Goal: Use online tool/utility: Use online tool/utility

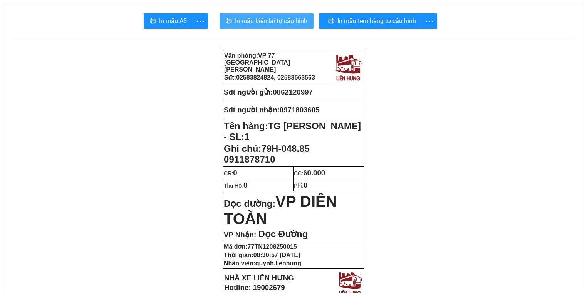
click at [248, 22] on span "In mẫu biên lai tự cấu hình" at bounding box center [271, 21] width 72 height 10
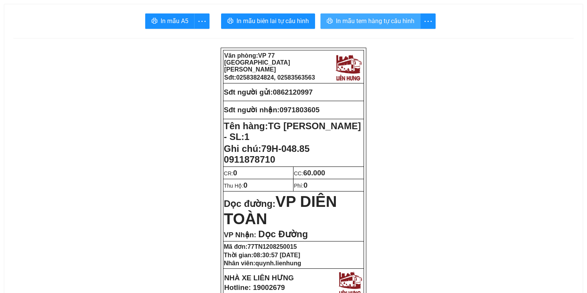
click at [376, 28] on button "In mẫu tem hàng tự cấu hình" at bounding box center [370, 20] width 100 height 15
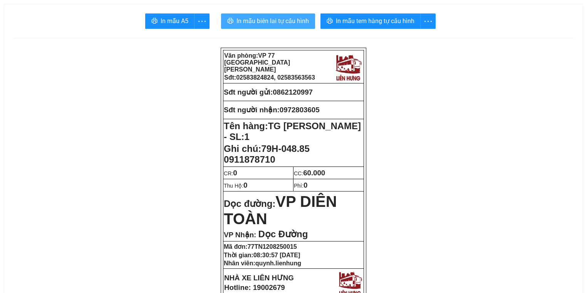
click at [255, 15] on button "In mẫu biên lai tự cấu hình" at bounding box center [268, 20] width 94 height 15
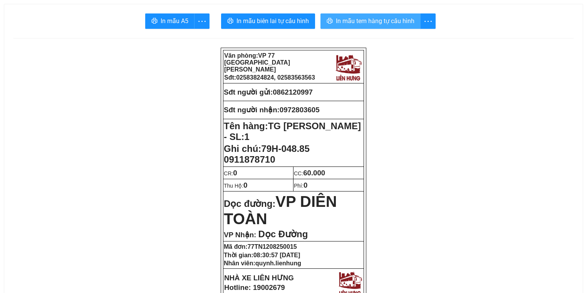
click at [381, 20] on span "In mẫu tem hàng tự cấu hình" at bounding box center [375, 21] width 79 height 10
